Goal: Task Accomplishment & Management: Manage account settings

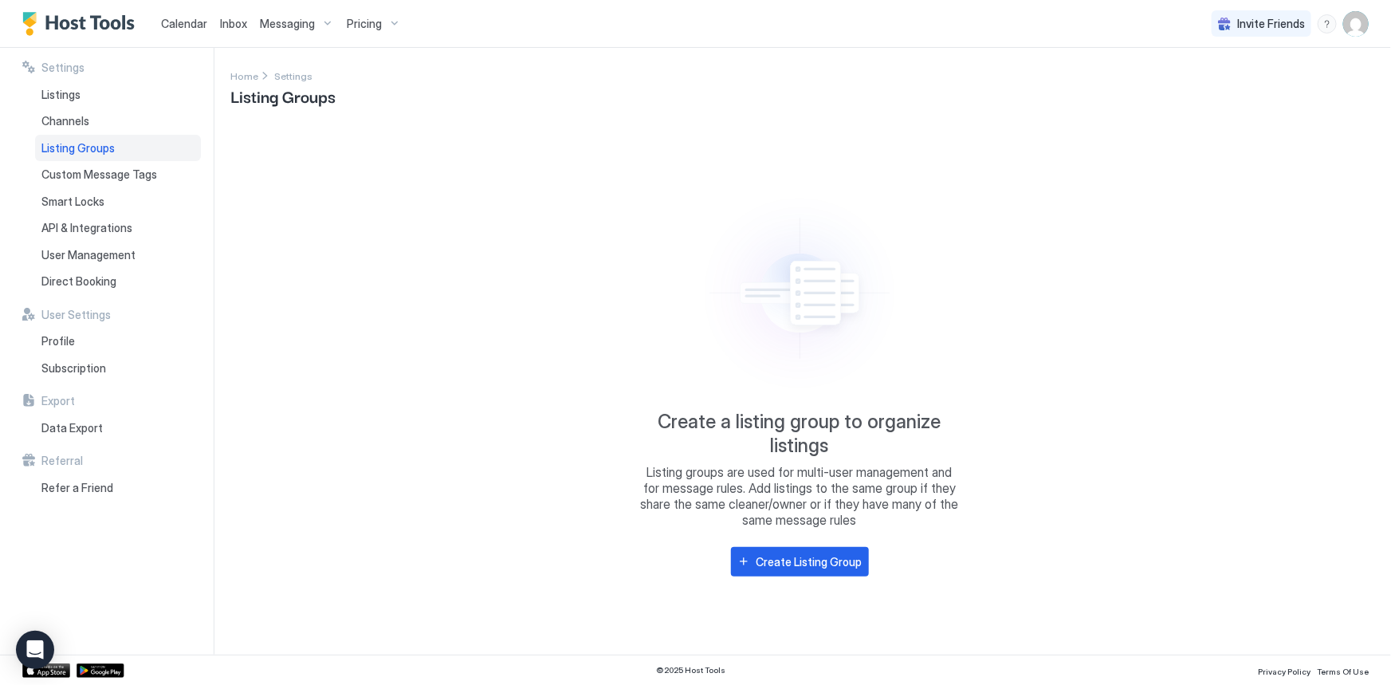
click at [297, 25] on span "Messaging" at bounding box center [287, 24] width 55 height 14
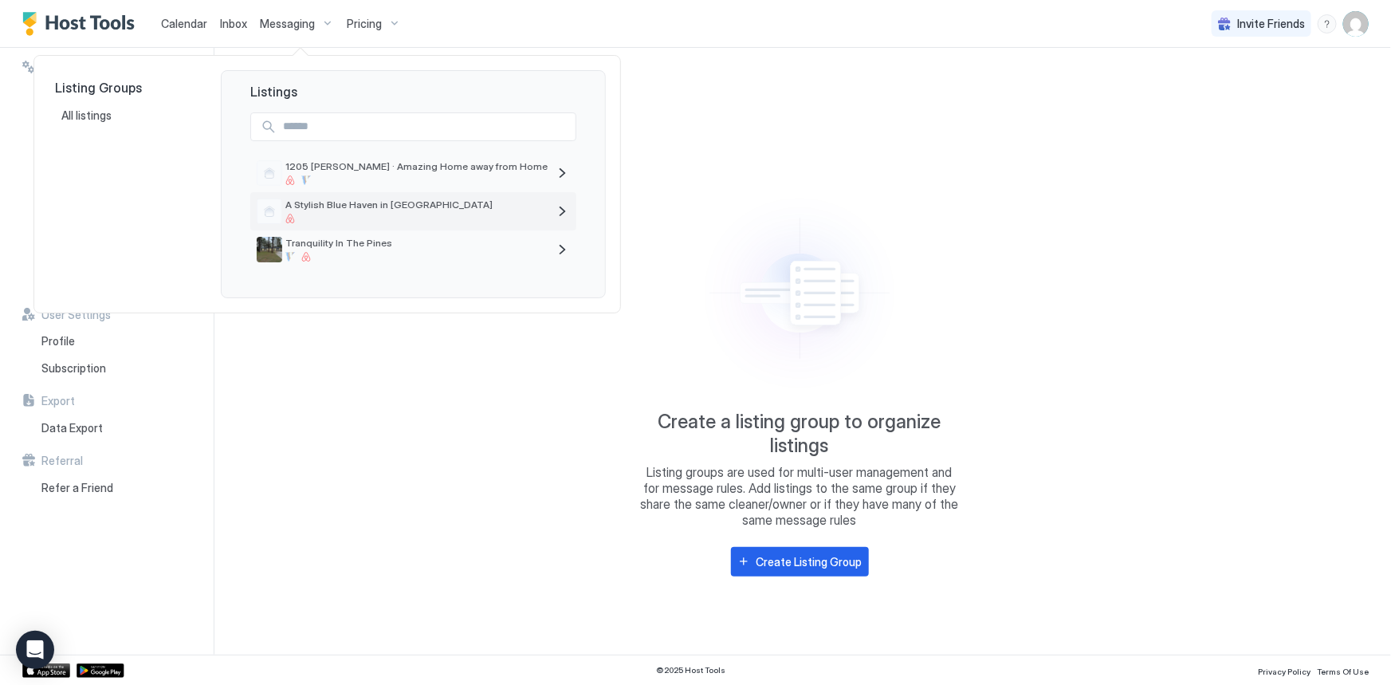
click at [359, 215] on div at bounding box center [416, 219] width 262 height 10
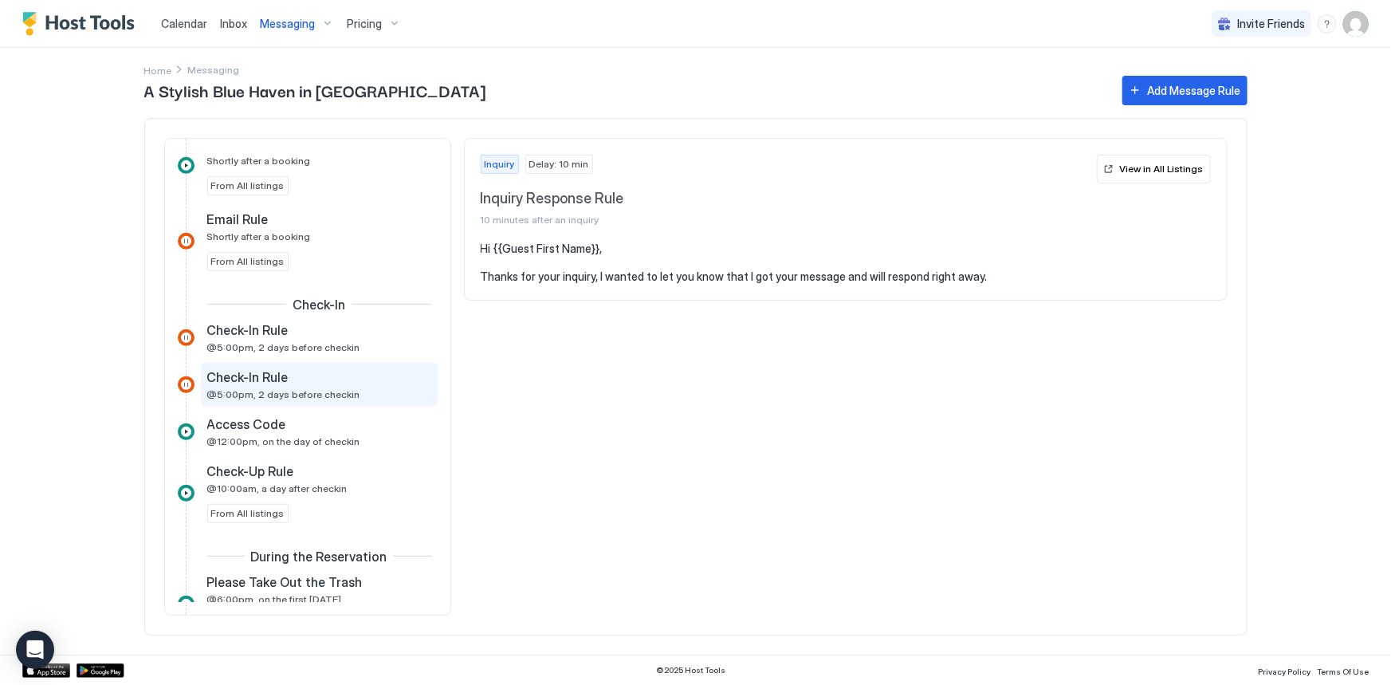
scroll to position [434, 0]
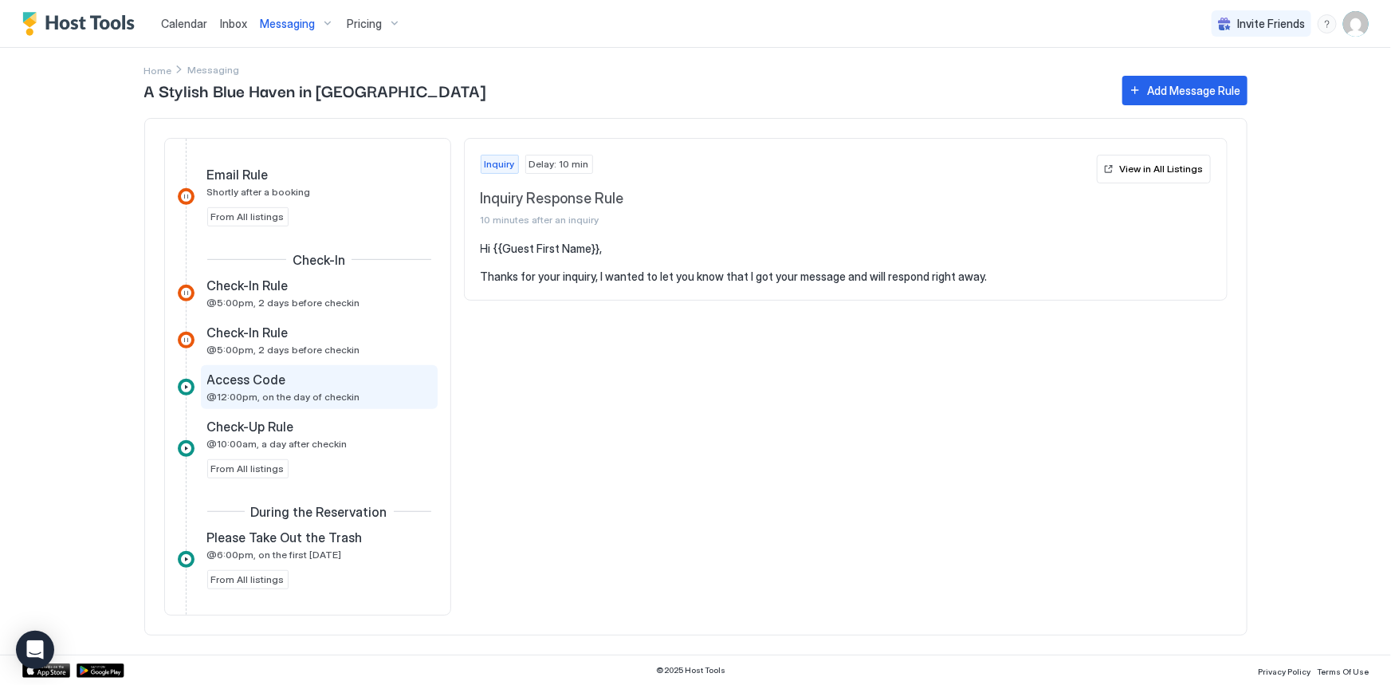
click at [263, 391] on span "@12:00pm, on the day of checkin" at bounding box center [283, 397] width 153 height 12
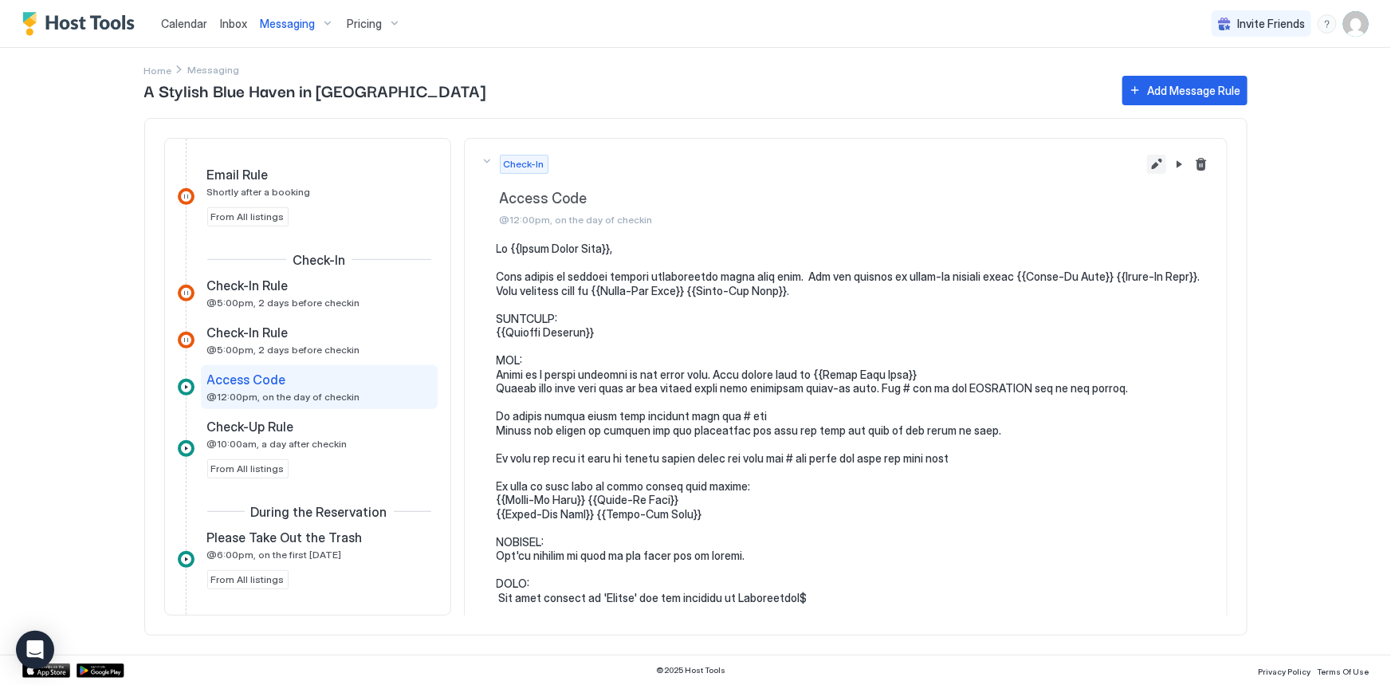
click at [1147, 163] on button "Edit message rule" at bounding box center [1156, 164] width 19 height 19
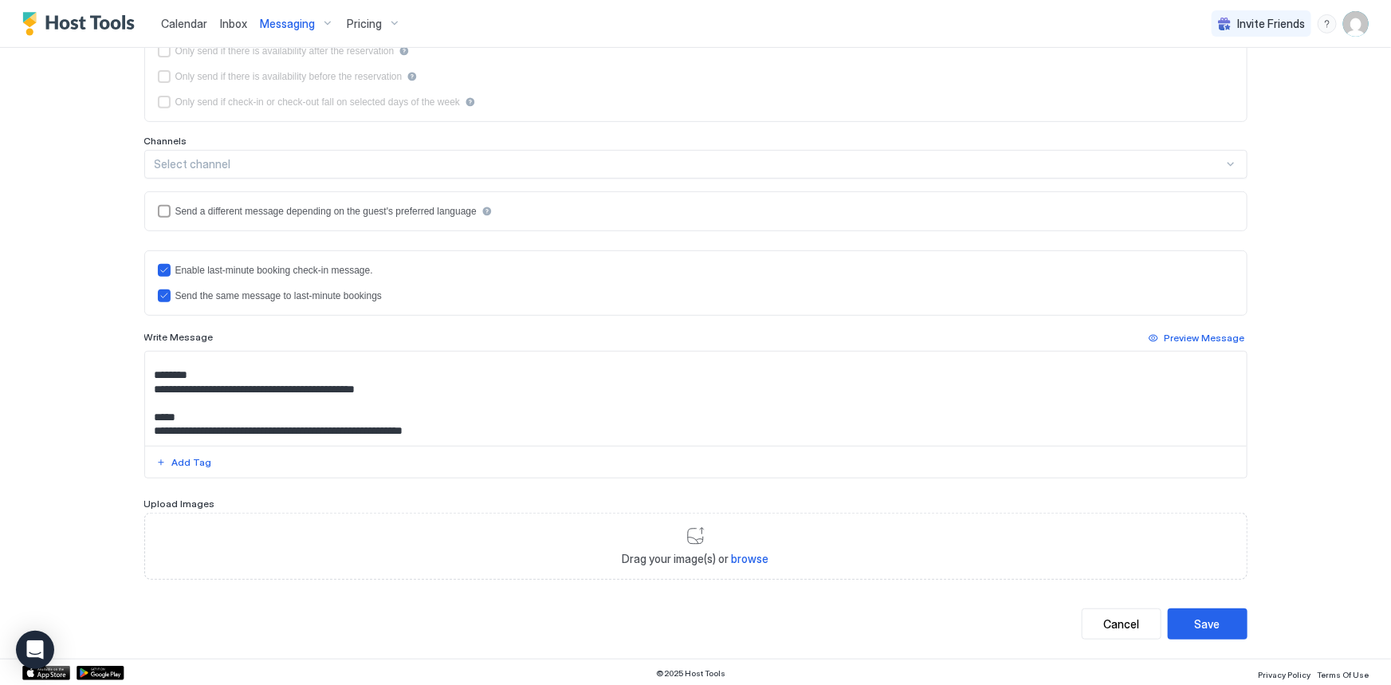
scroll to position [289, 0]
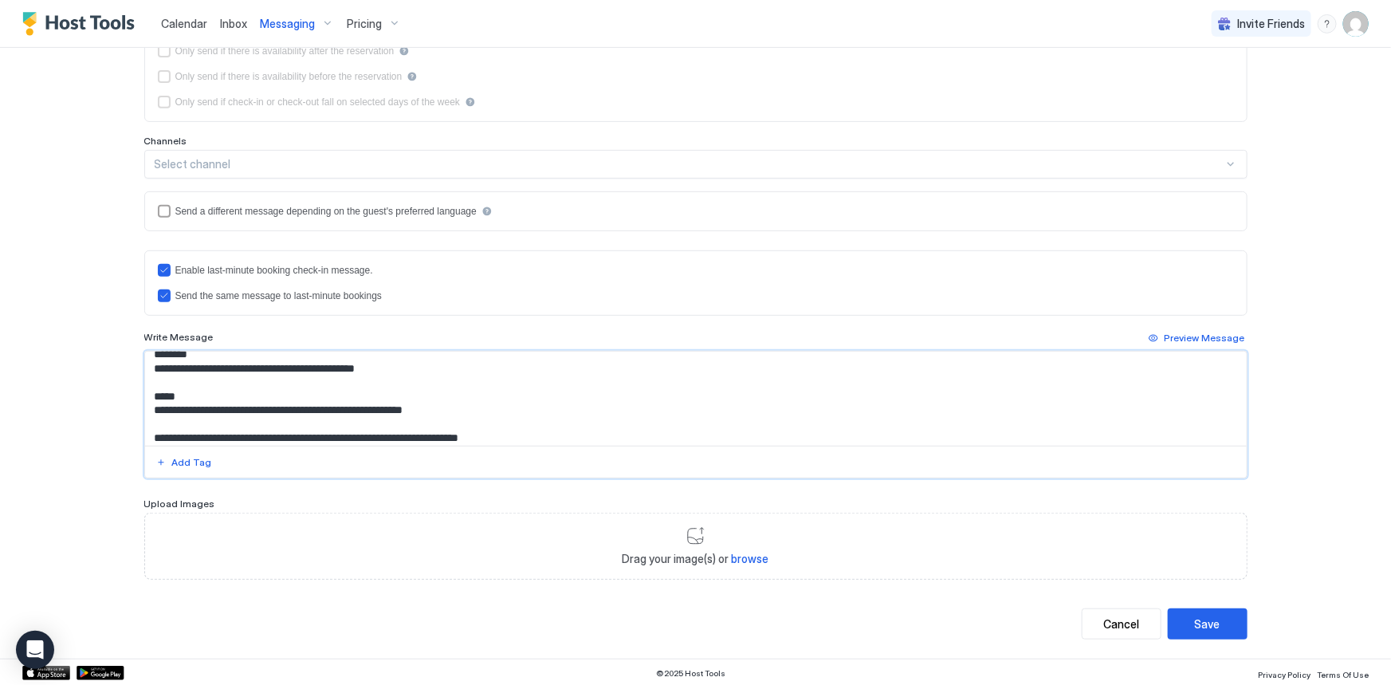
click at [321, 366] on textarea "Input Field" at bounding box center [696, 399] width 1102 height 94
type textarea "**********"
click at [1204, 622] on div "Save" at bounding box center [1208, 623] width 26 height 17
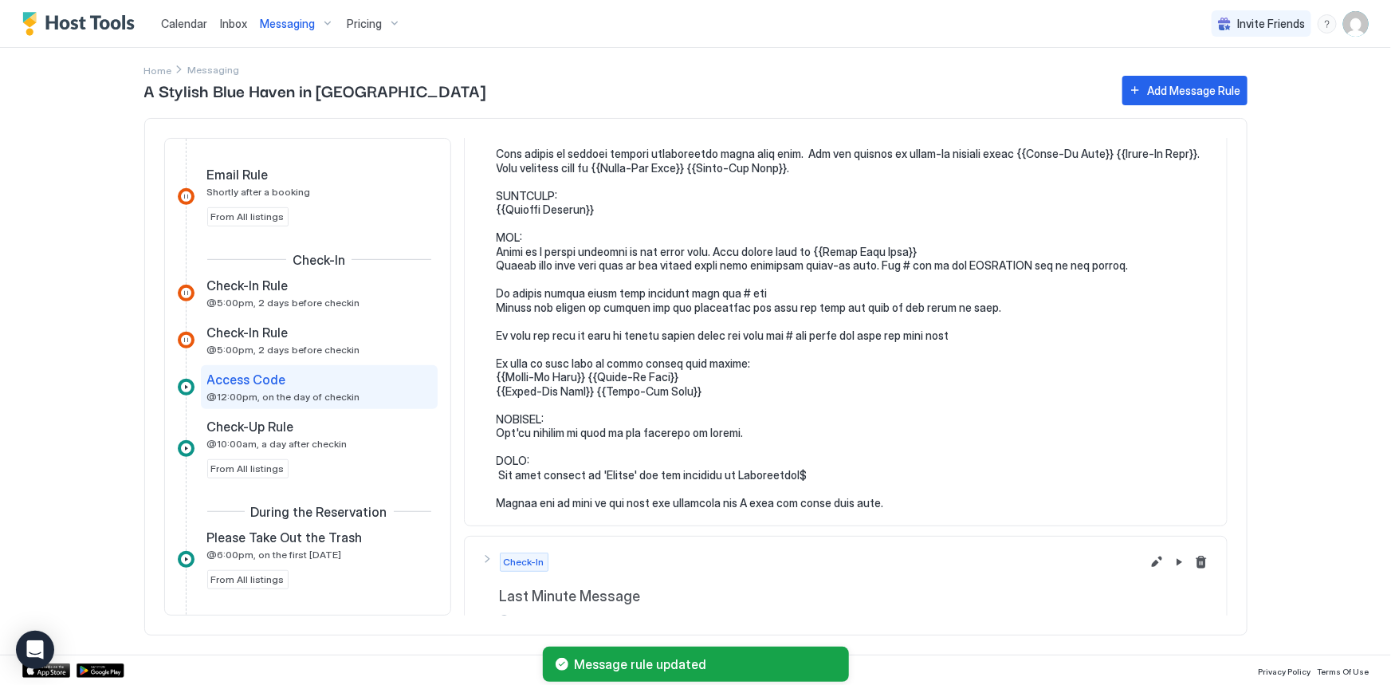
scroll to position [147, 0]
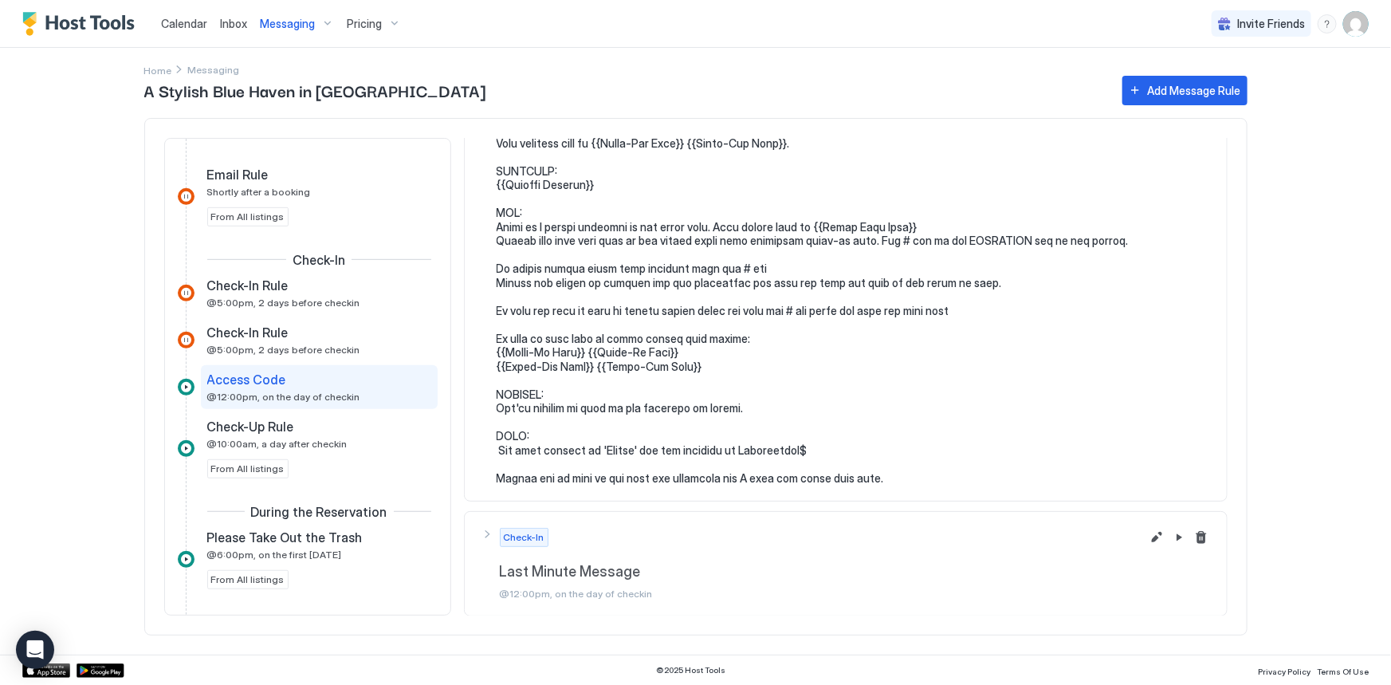
click at [307, 25] on span "Messaging" at bounding box center [287, 24] width 55 height 14
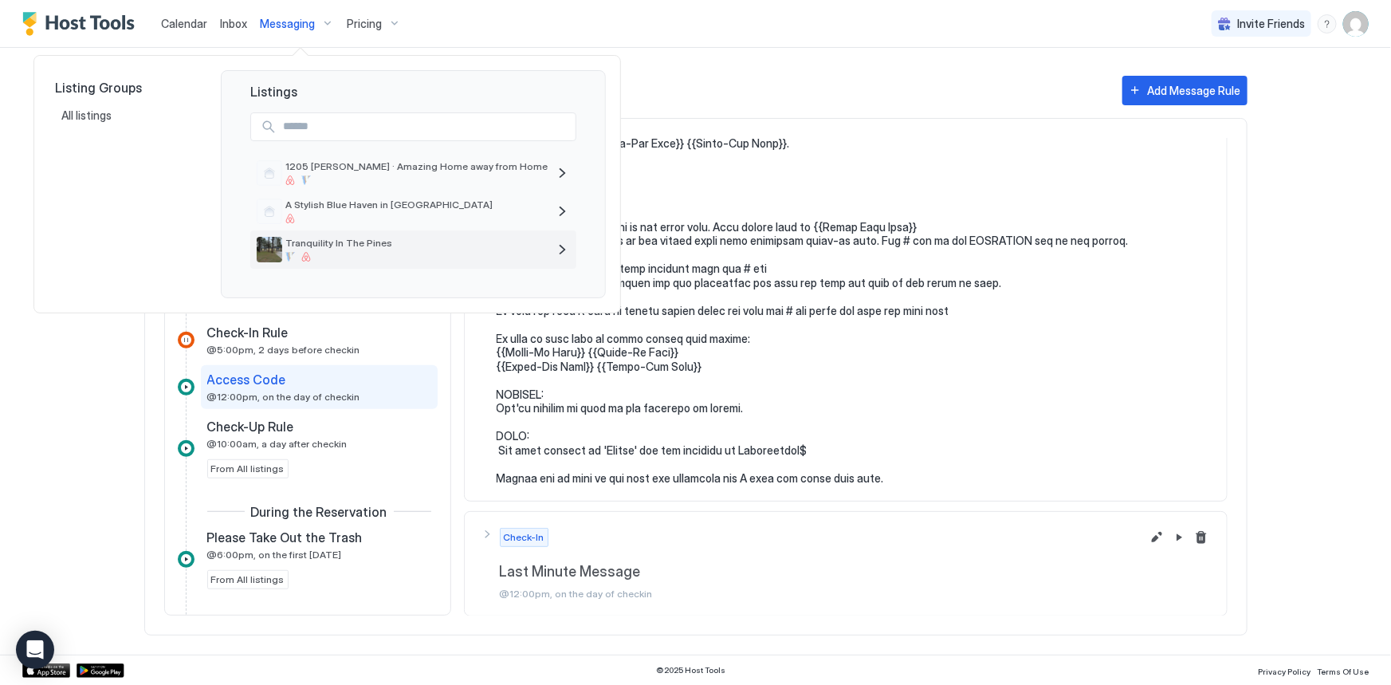
click at [356, 252] on div at bounding box center [416, 257] width 262 height 10
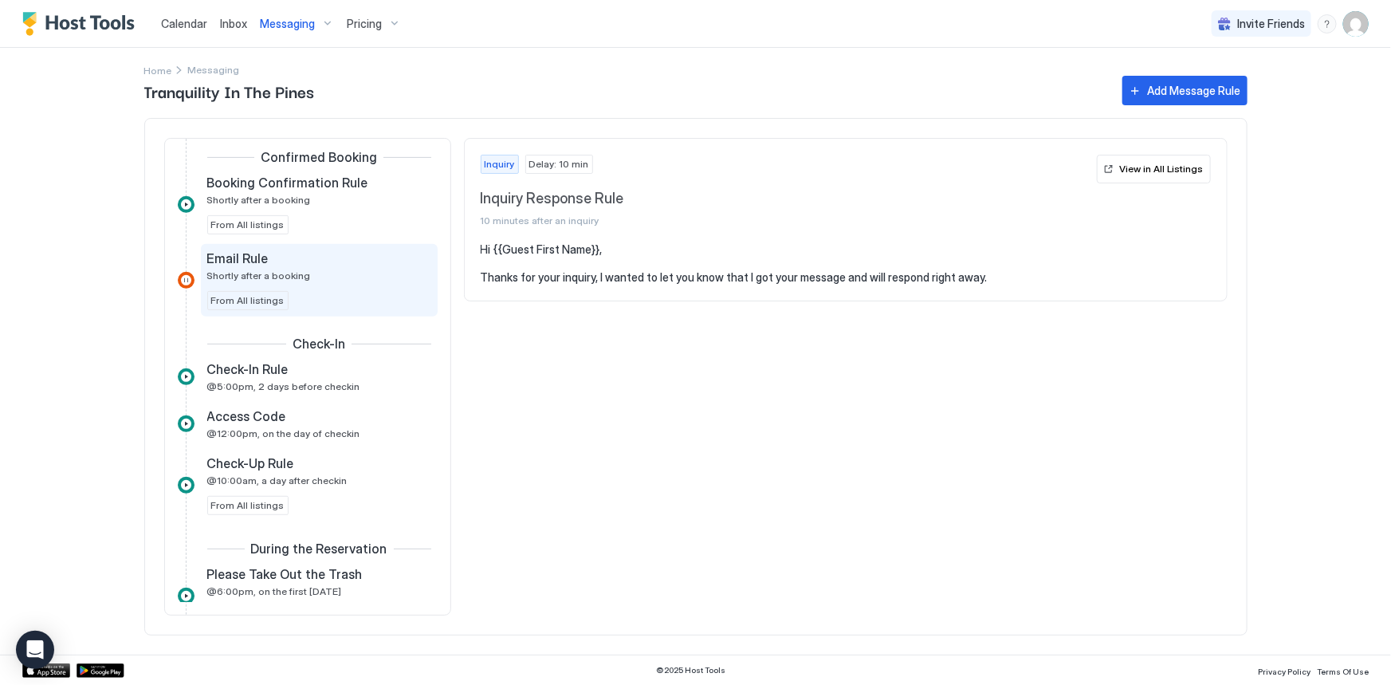
scroll to position [434, 0]
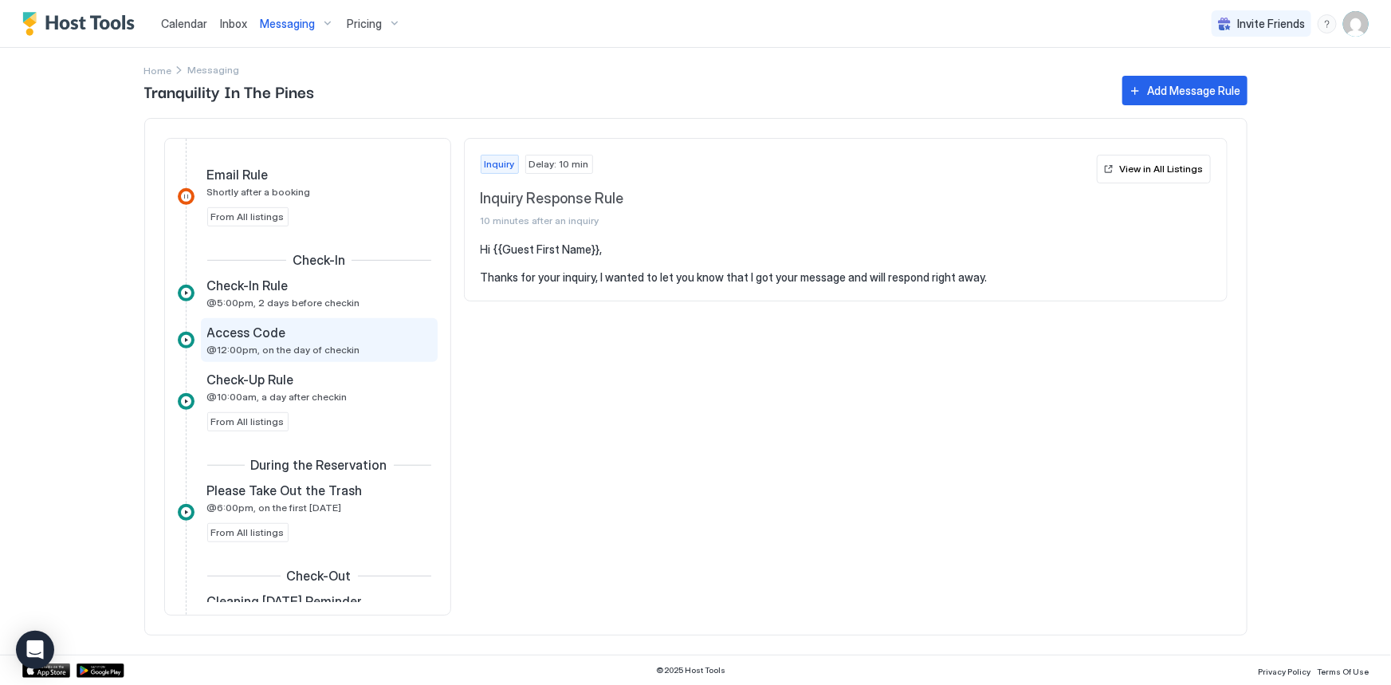
click at [270, 327] on span "Access Code" at bounding box center [246, 332] width 79 height 16
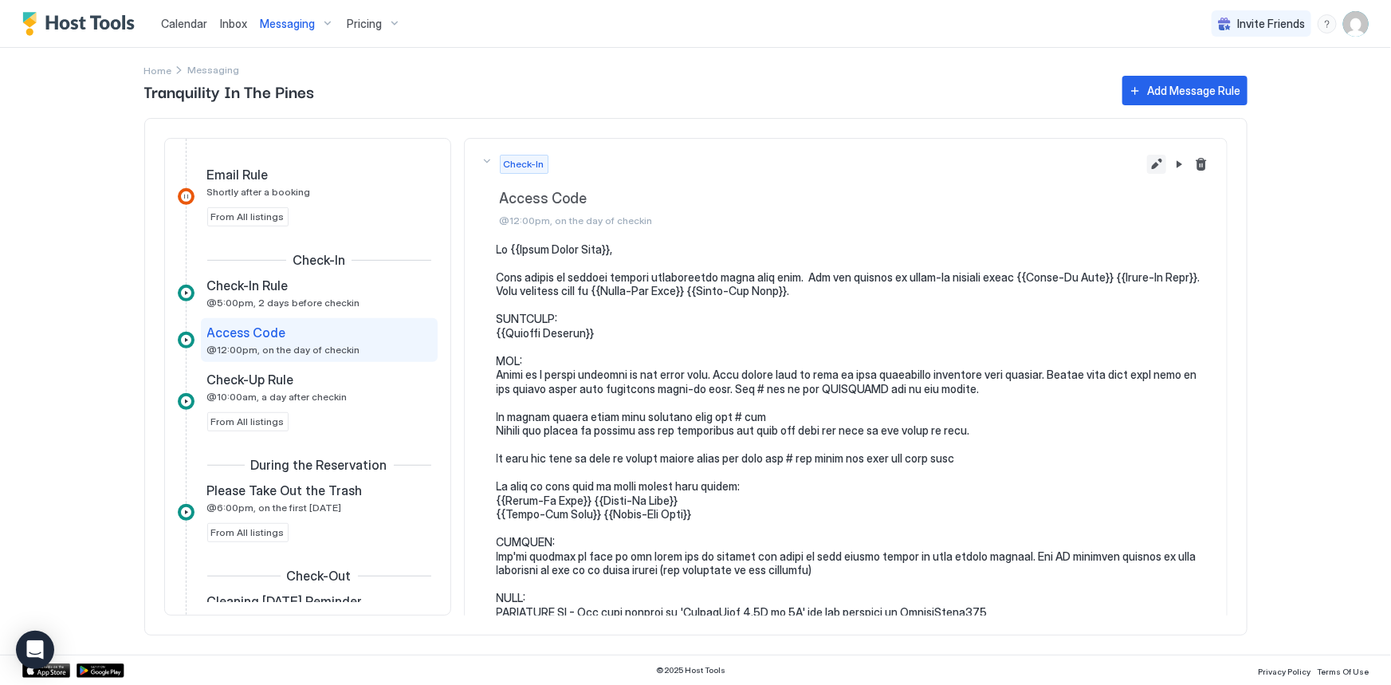
click at [1147, 163] on button "Edit message rule" at bounding box center [1156, 164] width 19 height 19
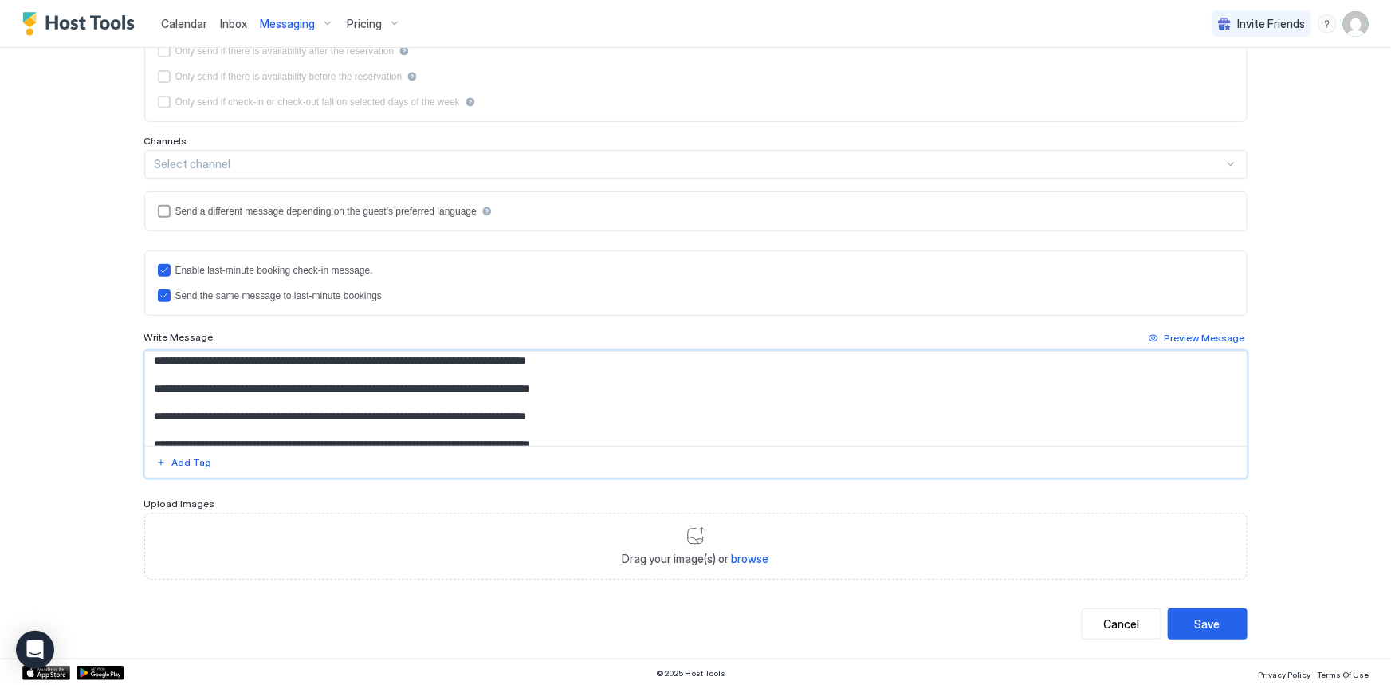
scroll to position [339, 0]
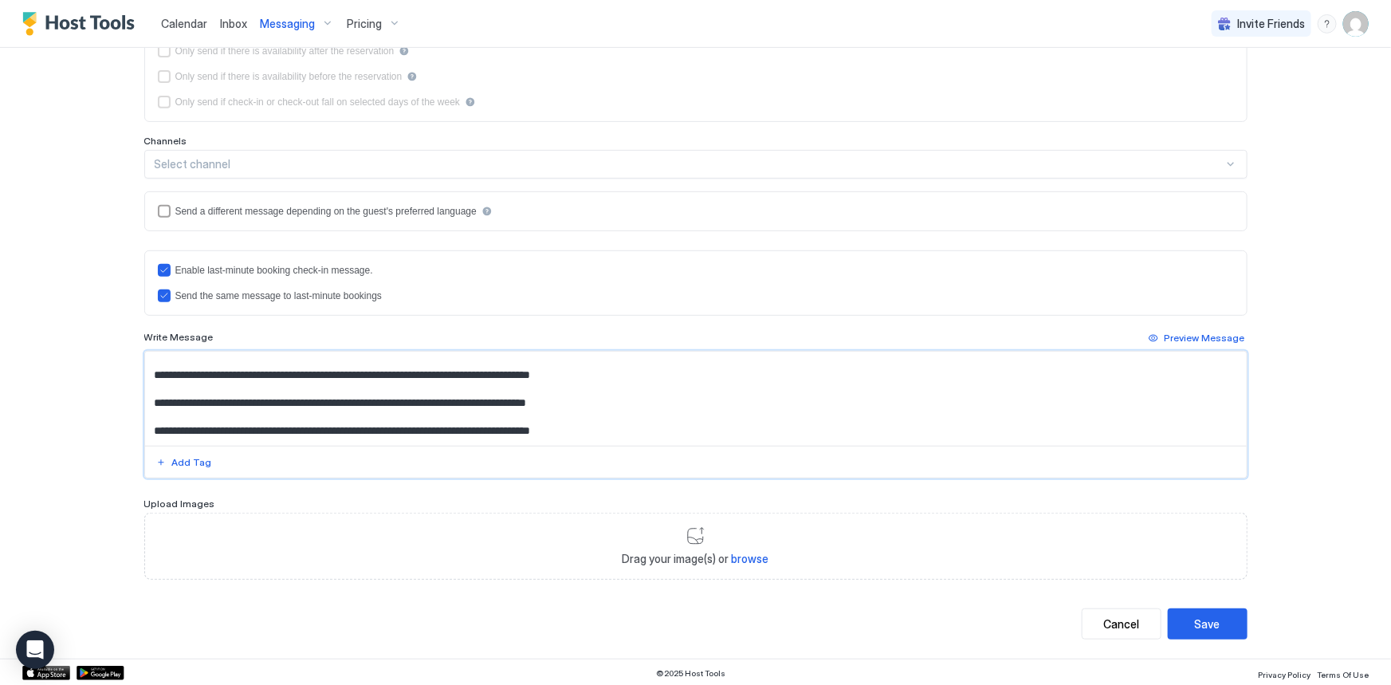
drag, startPoint x: 527, startPoint y: 403, endPoint x: 139, endPoint y: 390, distance: 388.5
click at [145, 390] on textarea "Input Field" at bounding box center [696, 399] width 1102 height 94
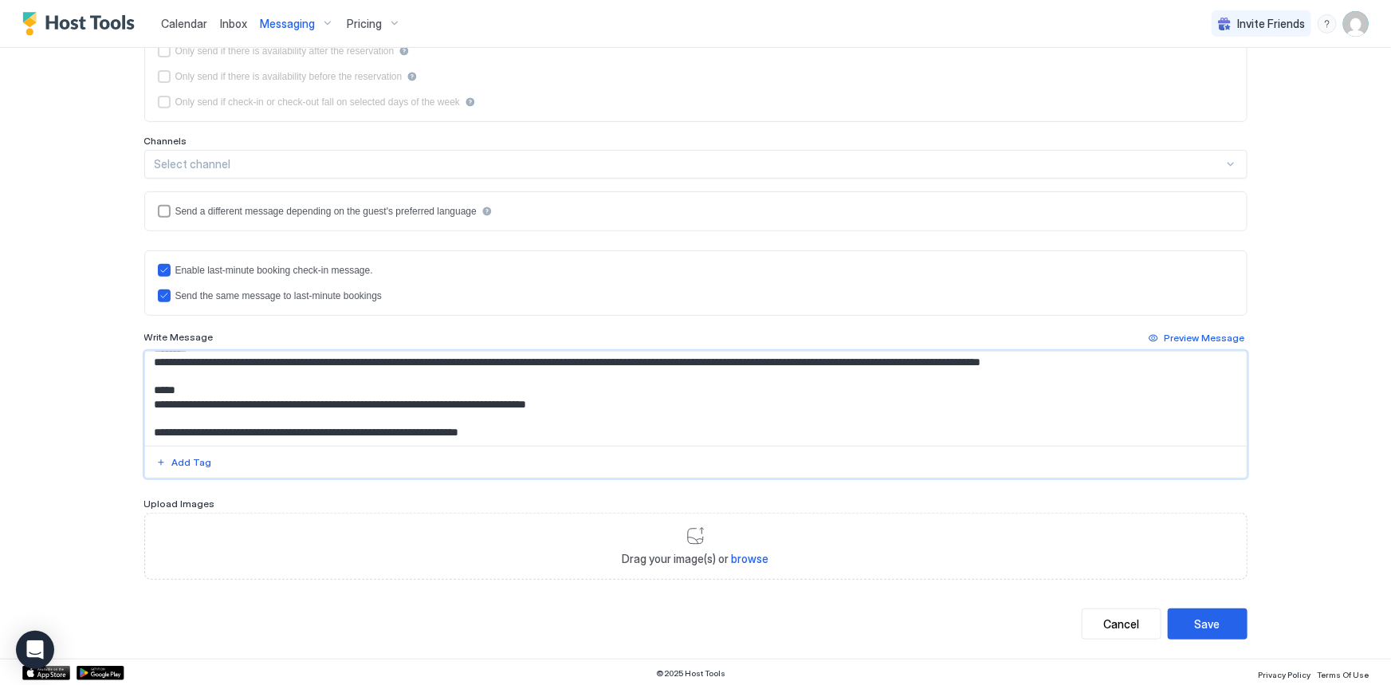
scroll to position [295, 0]
drag, startPoint x: 233, startPoint y: 403, endPoint x: 138, endPoint y: 399, distance: 94.9
click at [145, 399] on textarea "Input Field" at bounding box center [696, 399] width 1102 height 94
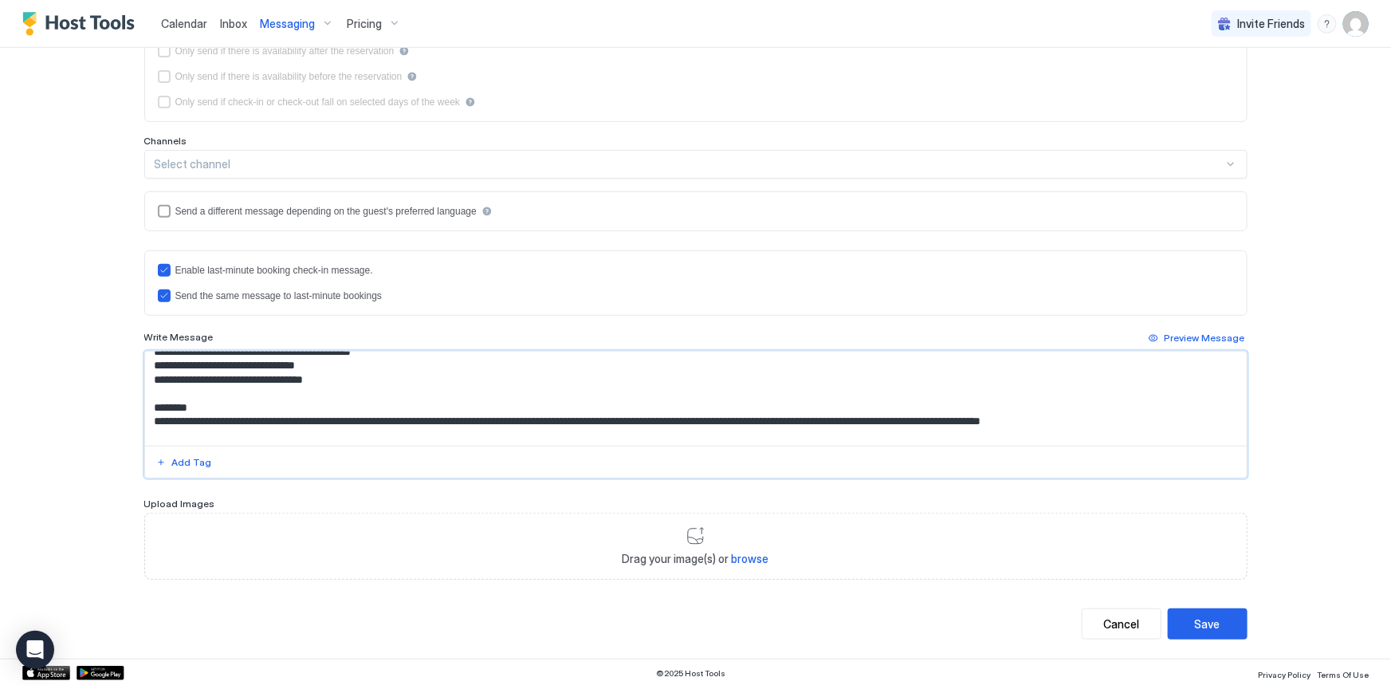
click at [320, 433] on textarea "Input Field" at bounding box center [696, 399] width 1102 height 94
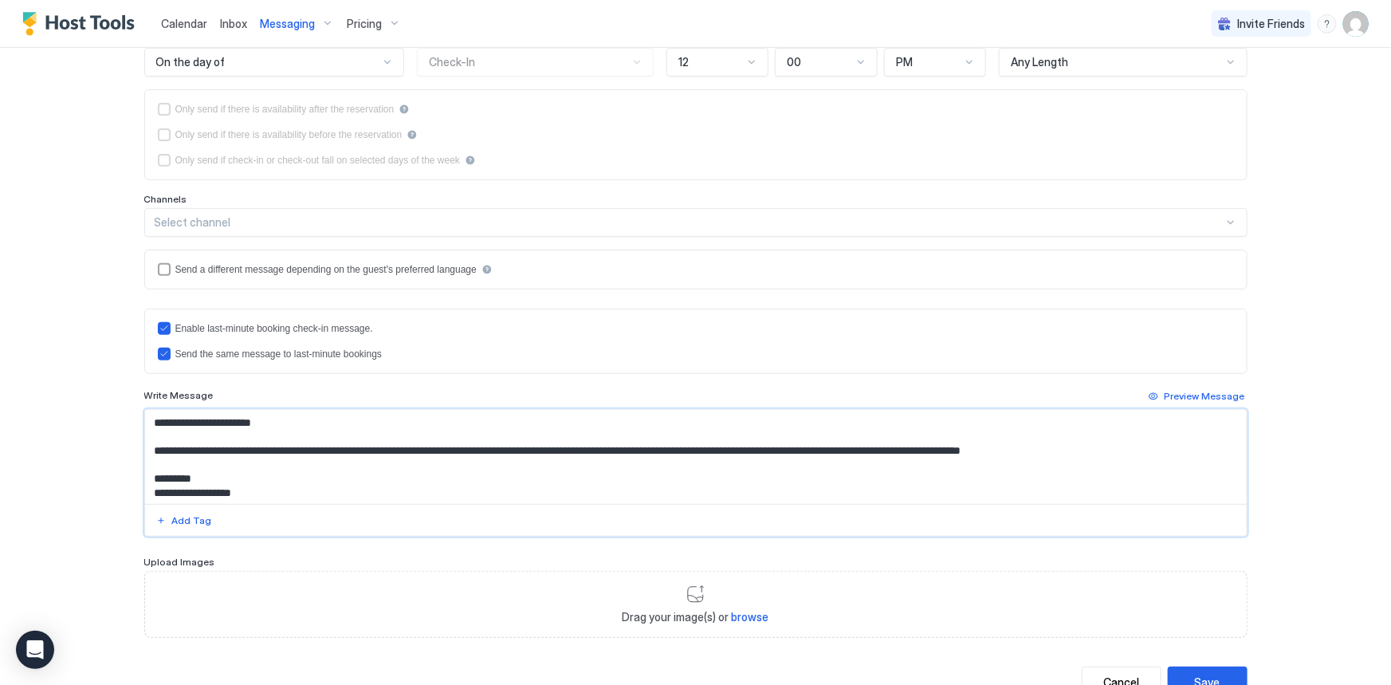
scroll to position [278, 0]
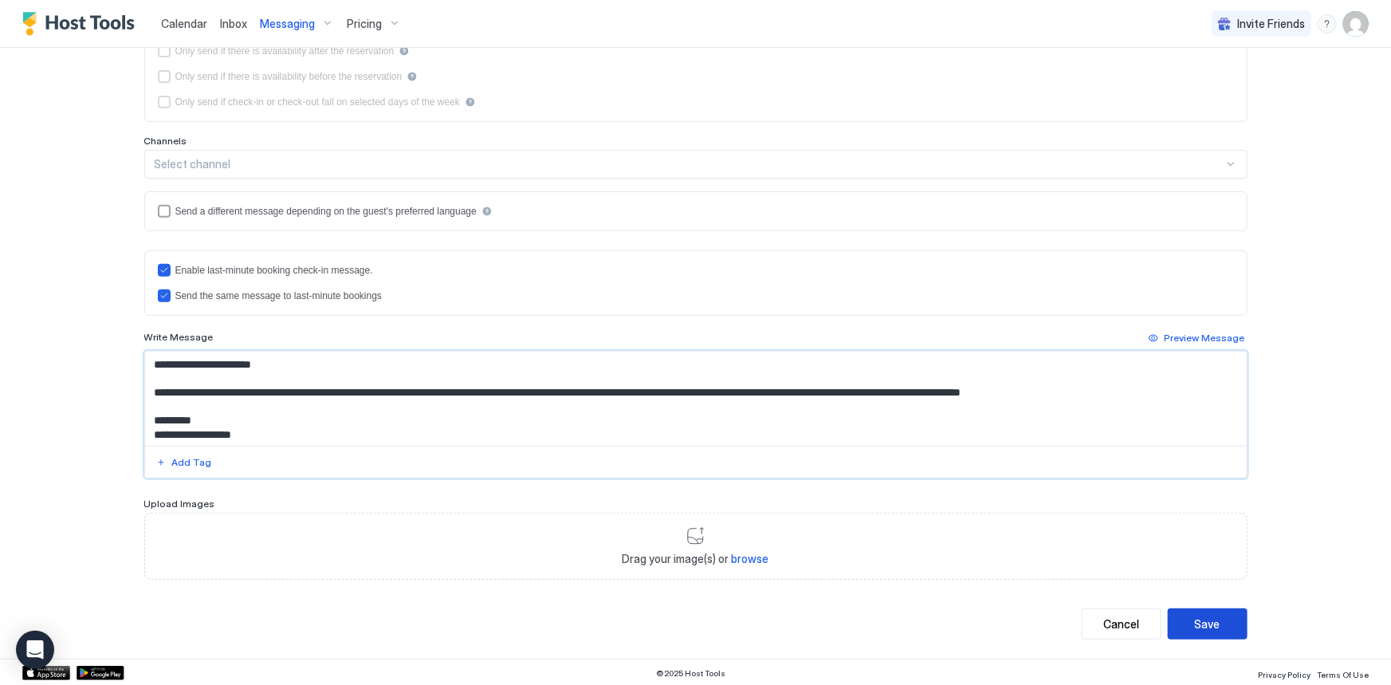
type textarea "**********"
click at [1201, 621] on div "Save" at bounding box center [1208, 623] width 26 height 17
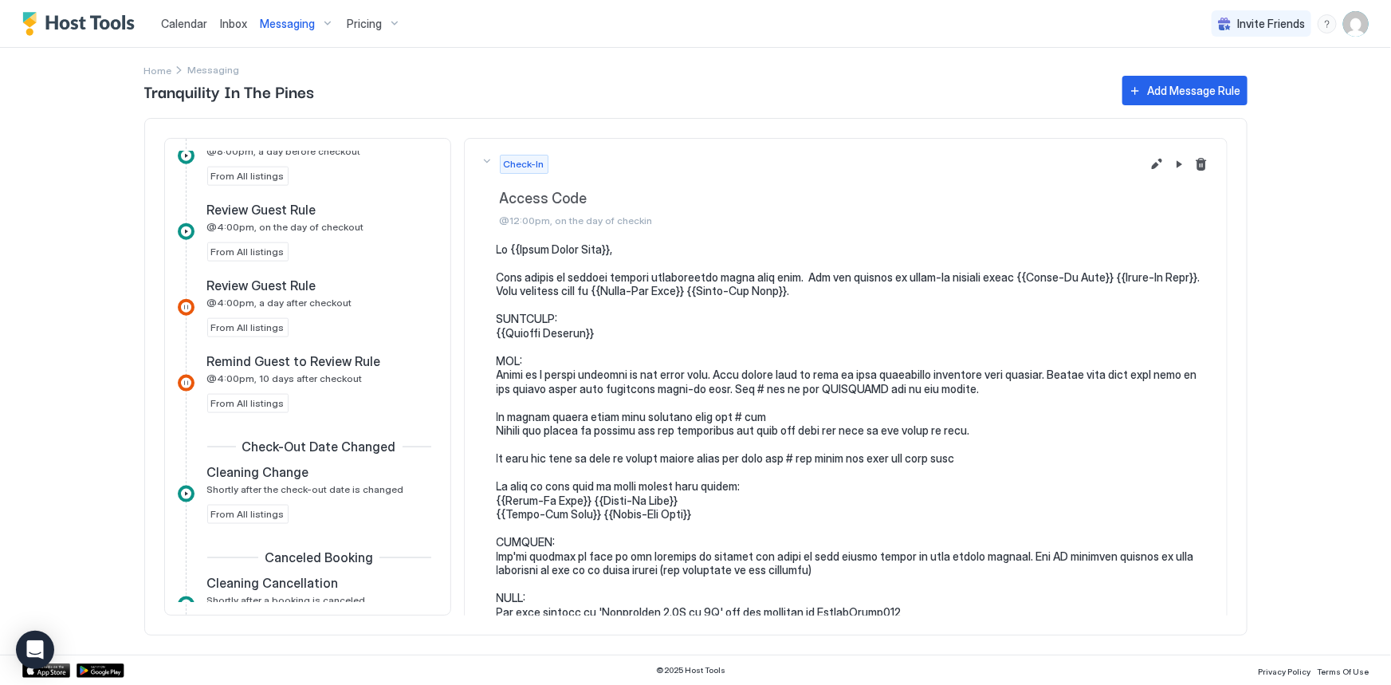
scroll to position [805, 0]
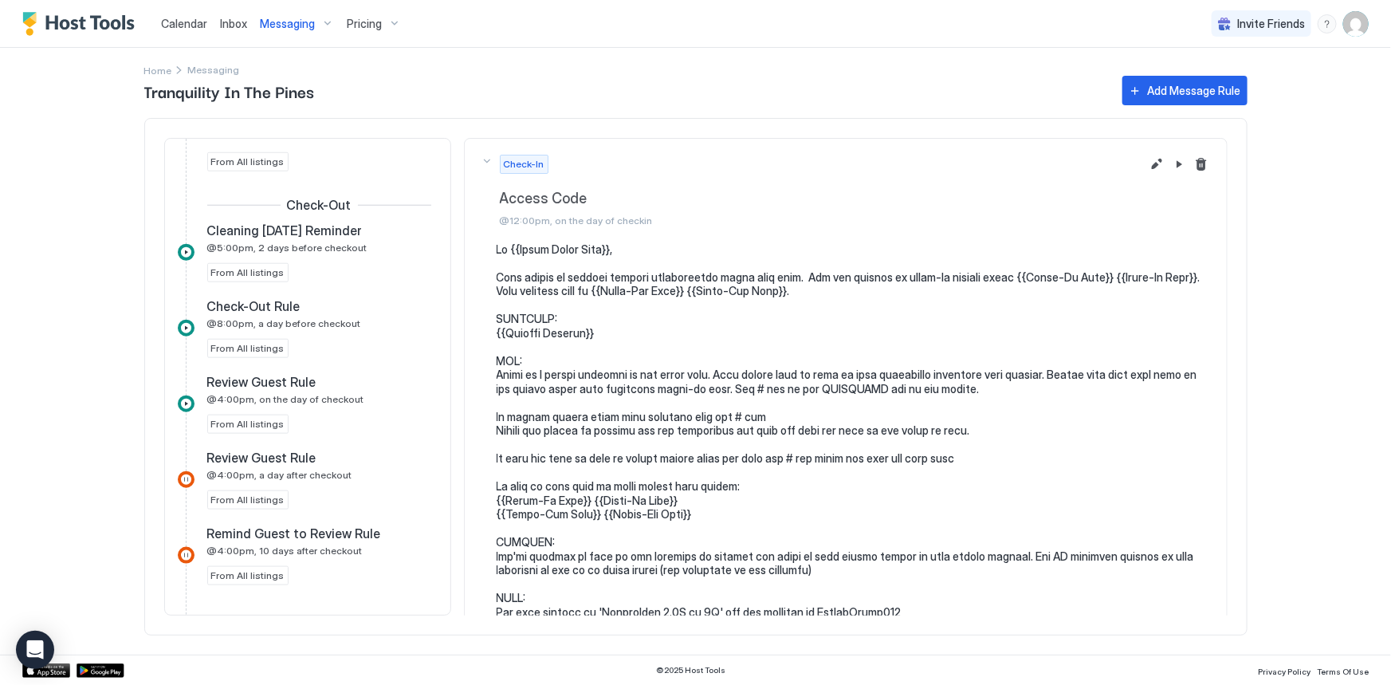
click at [287, 18] on span "Messaging" at bounding box center [287, 24] width 55 height 14
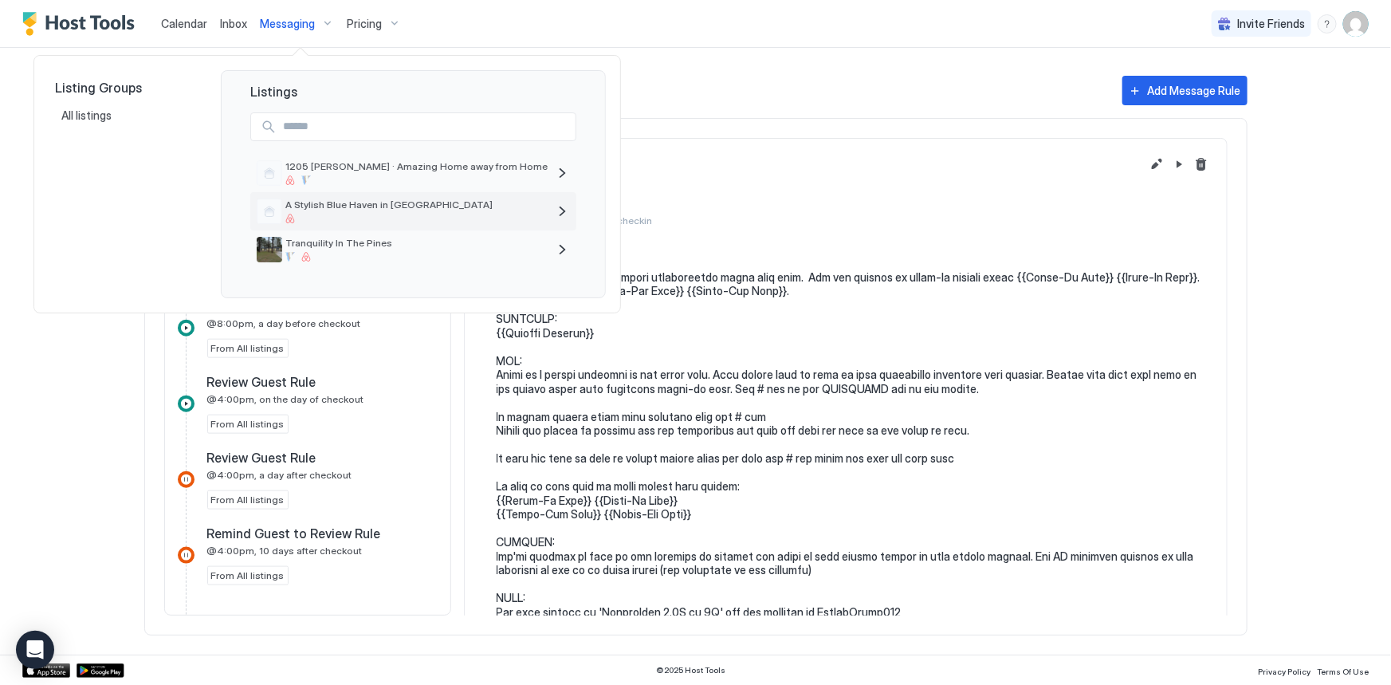
click at [360, 212] on div "A Stylish Blue Haven in [GEOGRAPHIC_DATA]" at bounding box center [416, 210] width 262 height 25
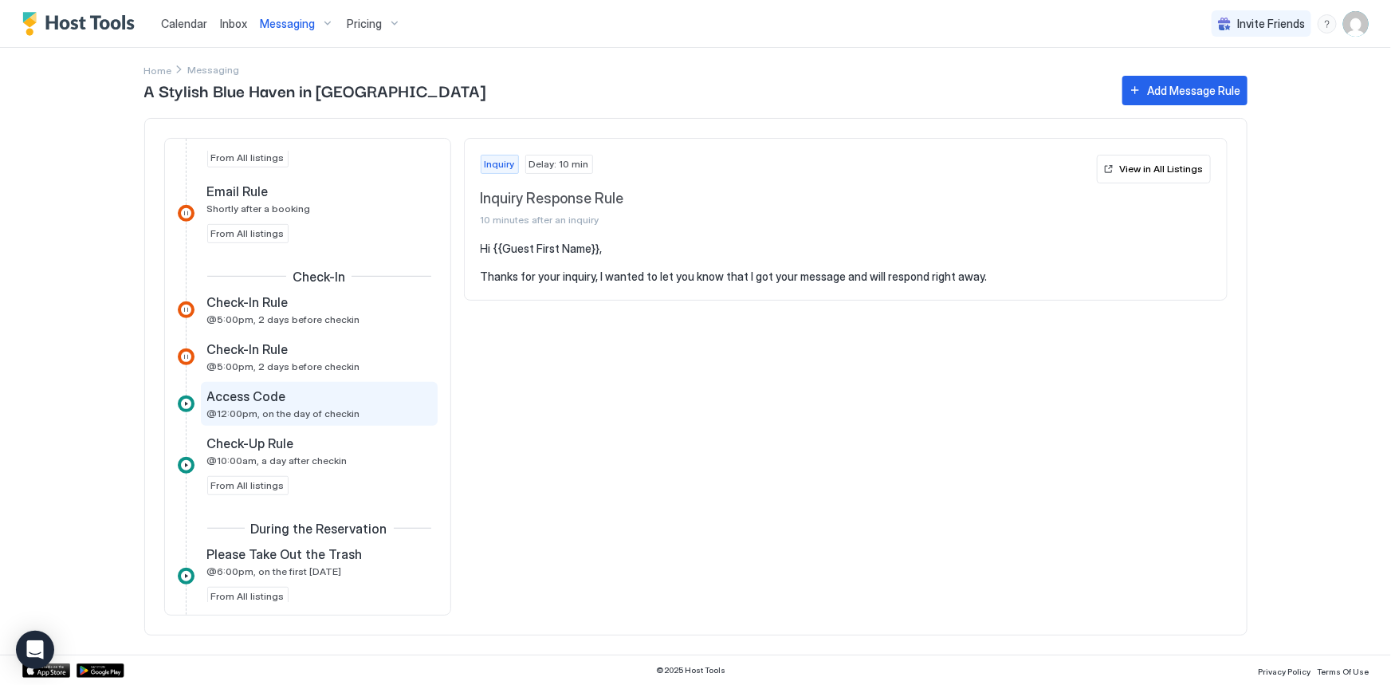
scroll to position [434, 0]
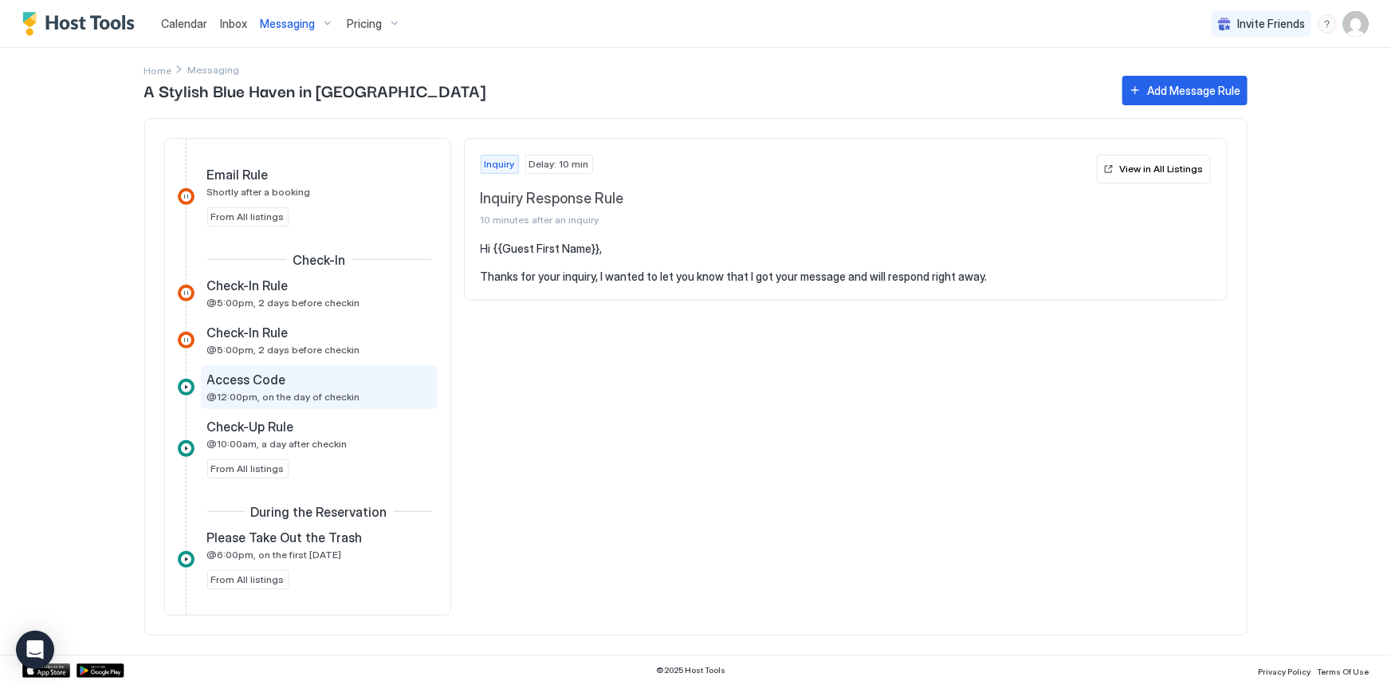
click at [285, 391] on span "@12:00pm, on the day of checkin" at bounding box center [283, 397] width 153 height 12
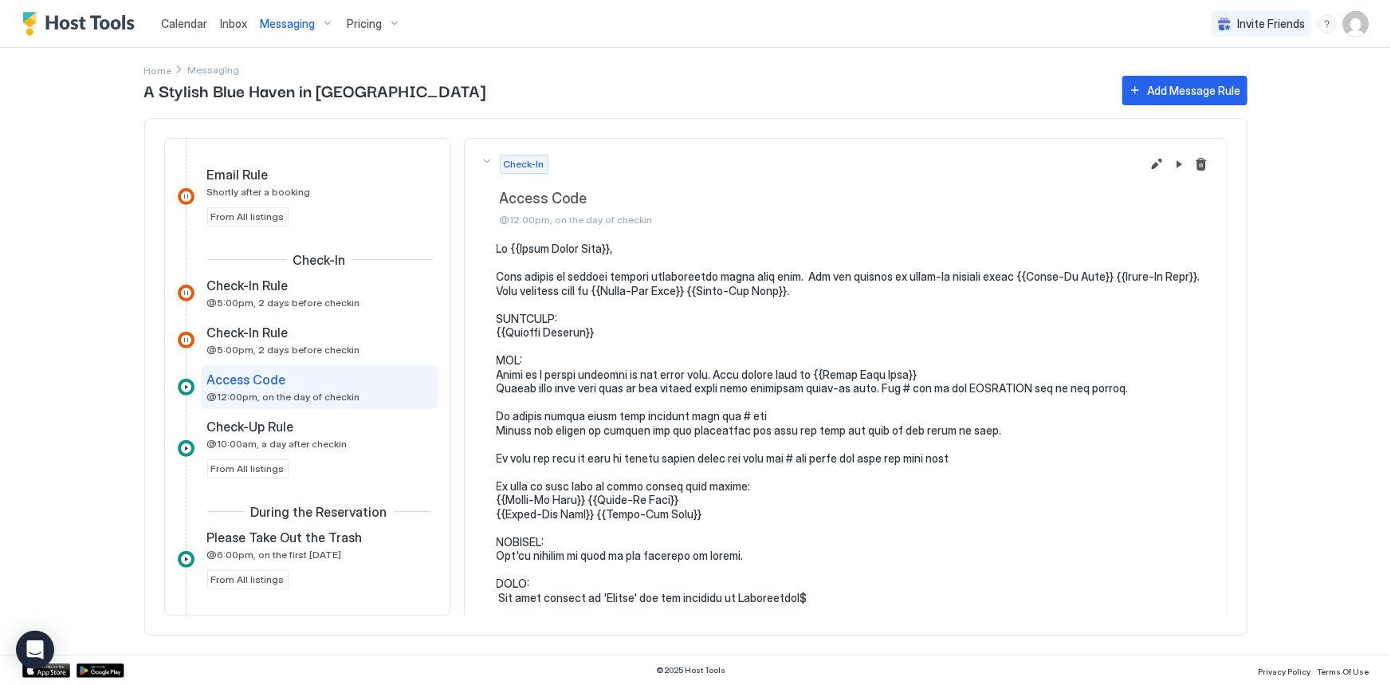
click at [372, 23] on span "Pricing" at bounding box center [364, 24] width 35 height 14
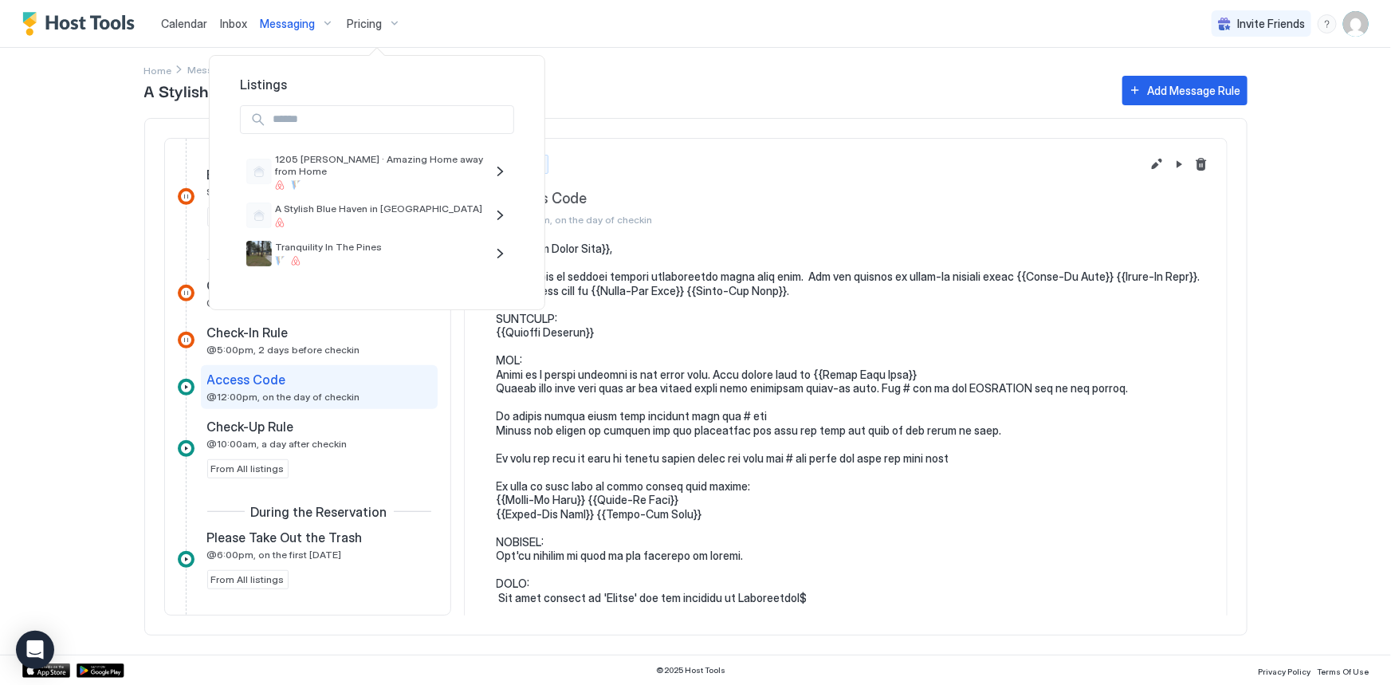
click at [612, 47] on div at bounding box center [695, 342] width 1391 height 685
